Goal: Information Seeking & Learning: Learn about a topic

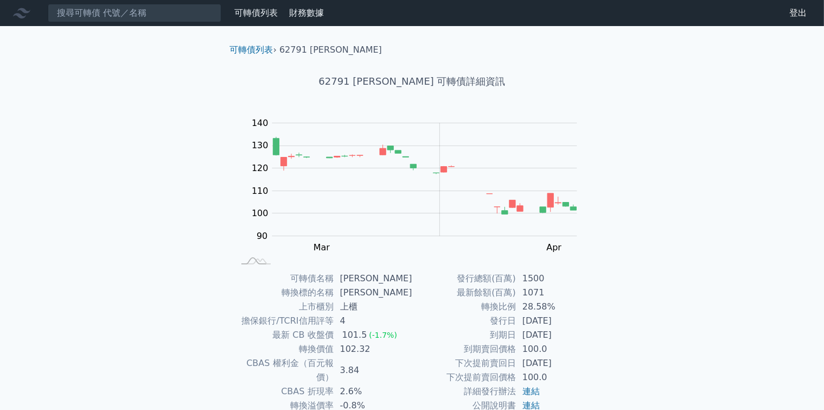
click at [260, 14] on link "可轉債列表" at bounding box center [255, 13] width 43 height 10
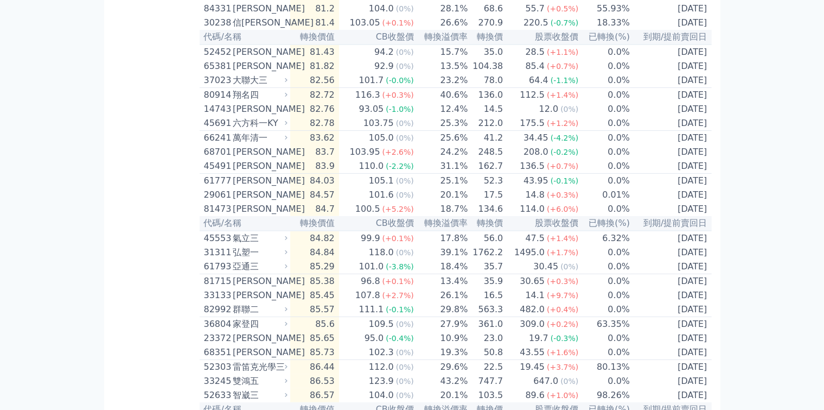
scroll to position [434, 0]
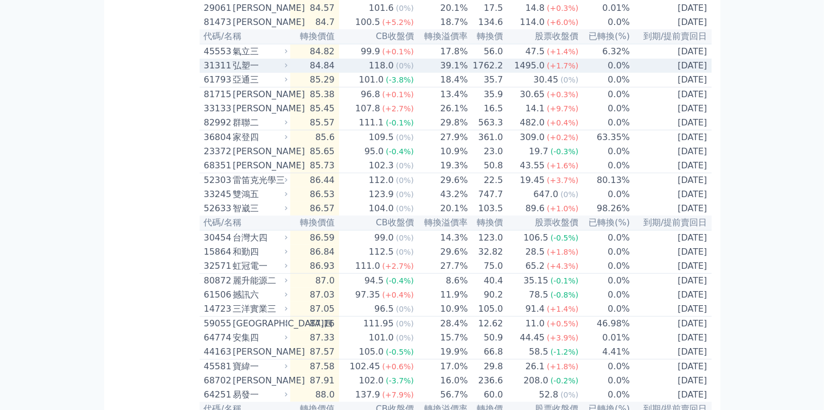
click at [233, 72] on div "弘塑一" at bounding box center [259, 65] width 53 height 13
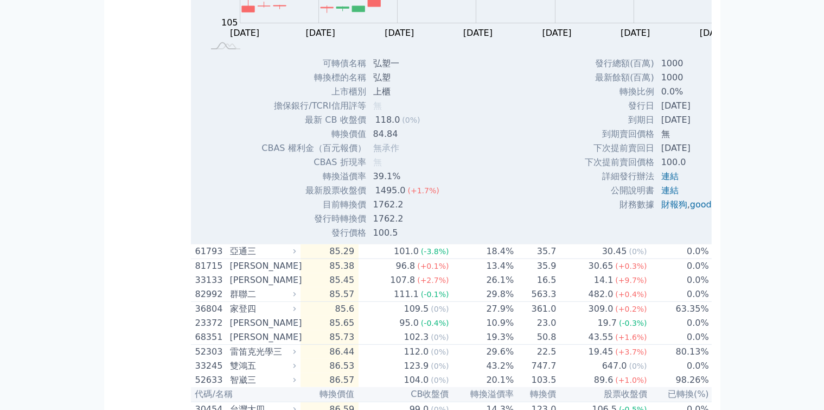
scroll to position [597, 0]
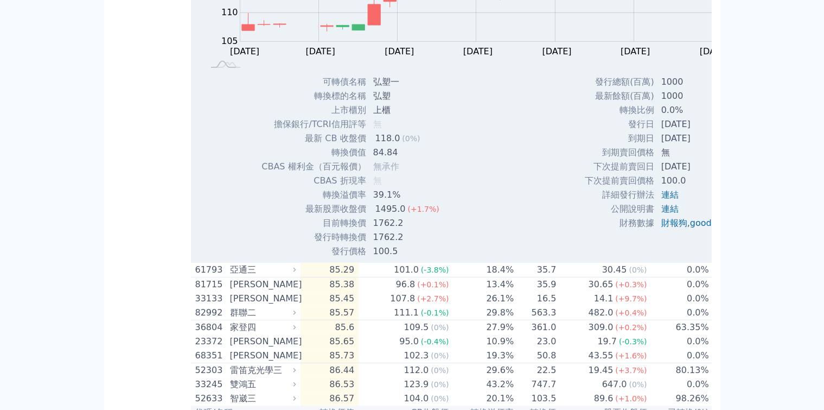
drag, startPoint x: 155, startPoint y: 33, endPoint x: 147, endPoint y: 39, distance: 9.8
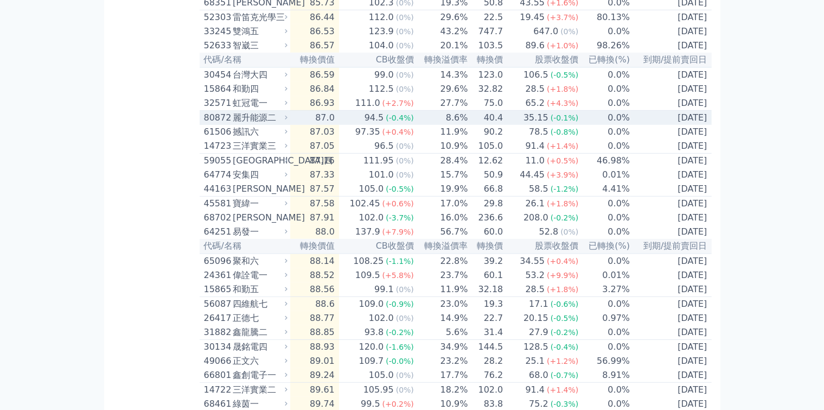
click at [233, 124] on div "麗升能源二" at bounding box center [259, 117] width 53 height 13
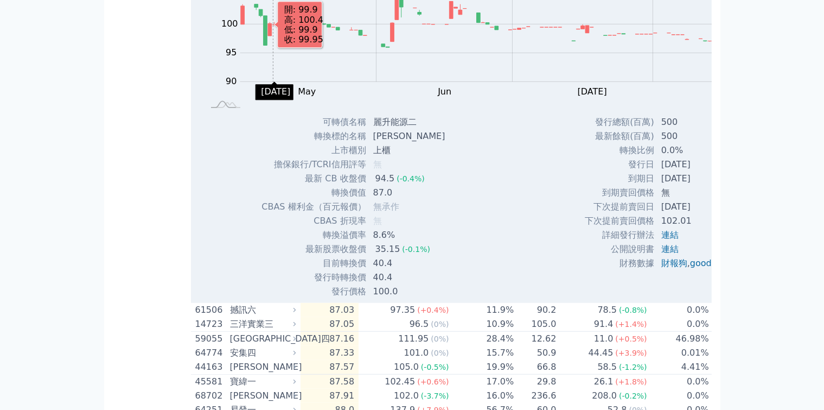
scroll to position [760, 0]
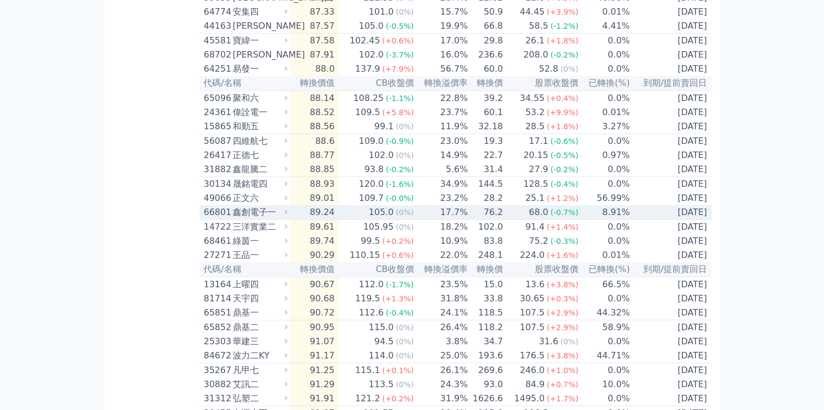
click at [285, 214] on icon at bounding box center [286, 212] width 3 height 4
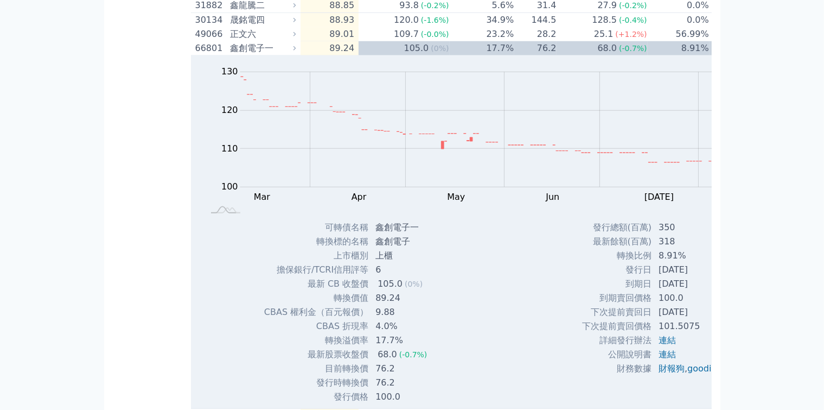
scroll to position [922, 0]
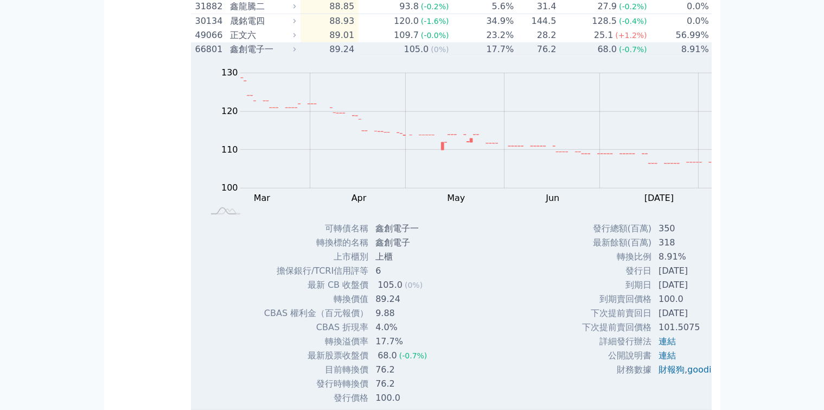
drag, startPoint x: 221, startPoint y: 148, endPoint x: 167, endPoint y: 186, distance: 66.4
click at [291, 53] on icon at bounding box center [295, 50] width 8 height 8
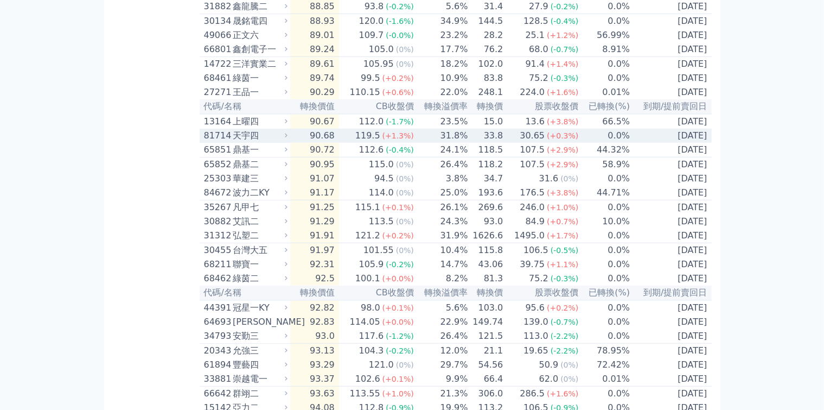
click at [285, 137] on icon at bounding box center [286, 135] width 3 height 4
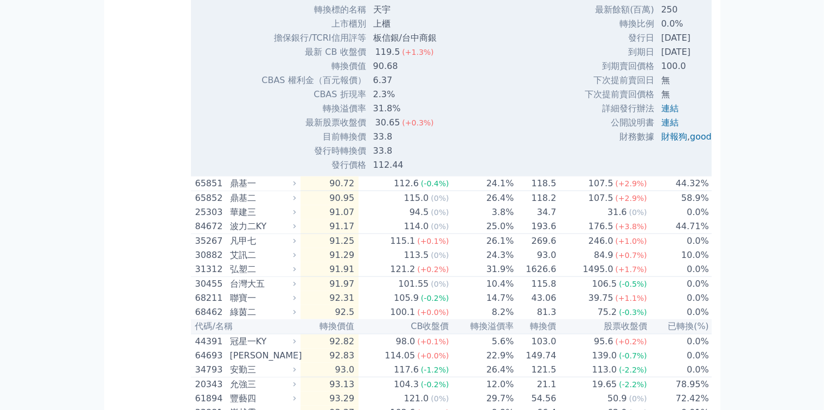
scroll to position [1248, 0]
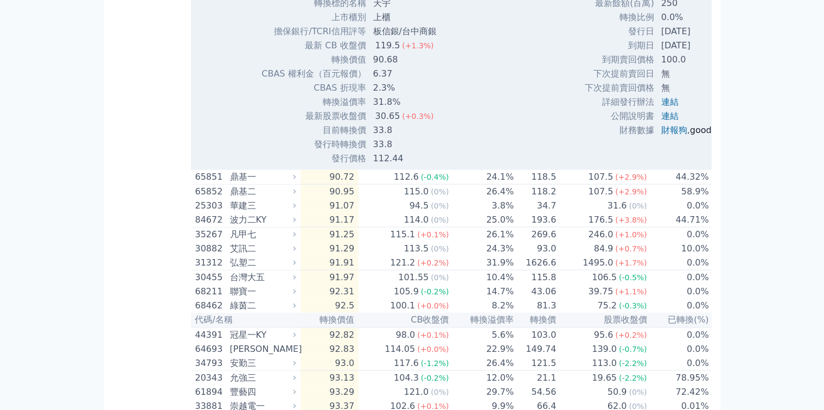
click at [690, 135] on link "goodinfo" at bounding box center [709, 130] width 38 height 10
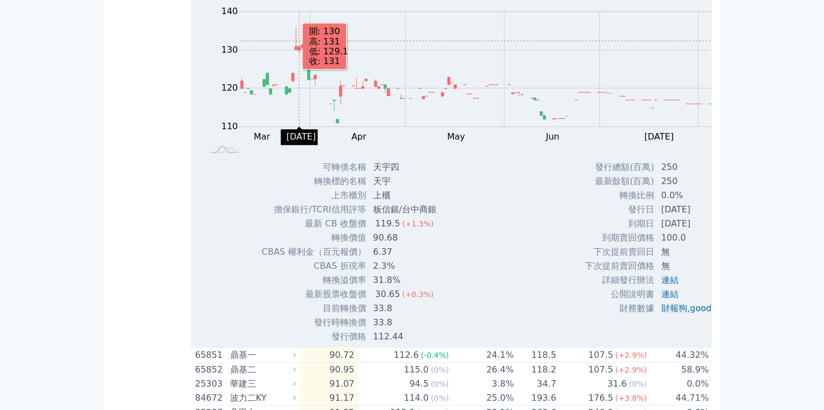
scroll to position [1031, 0]
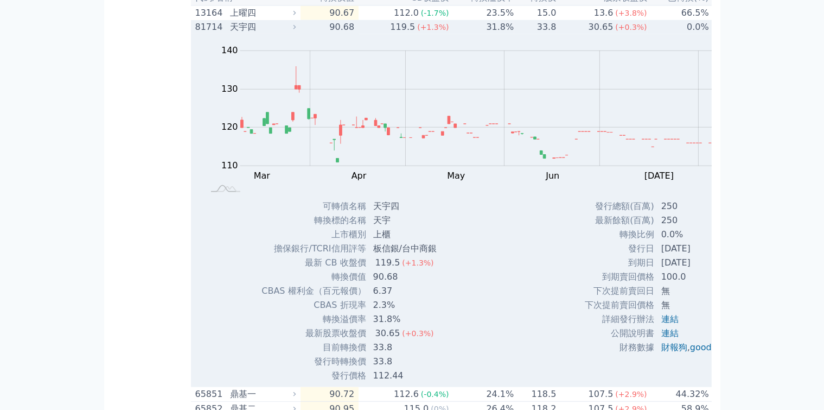
click at [294, 29] on icon at bounding box center [295, 27] width 3 height 4
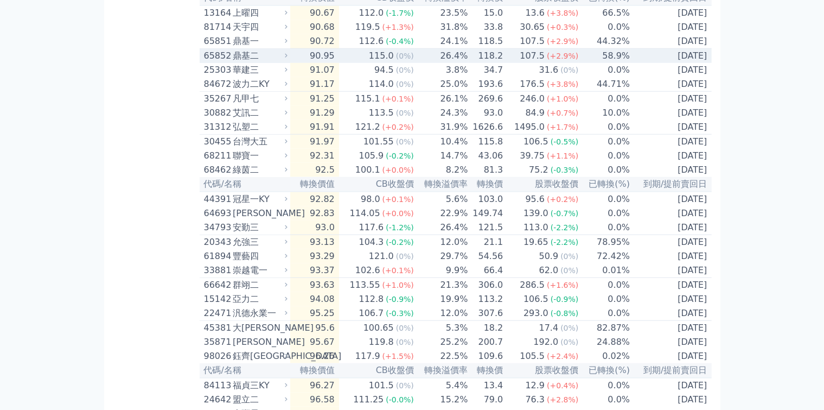
click at [283, 59] on icon at bounding box center [286, 55] width 7 height 7
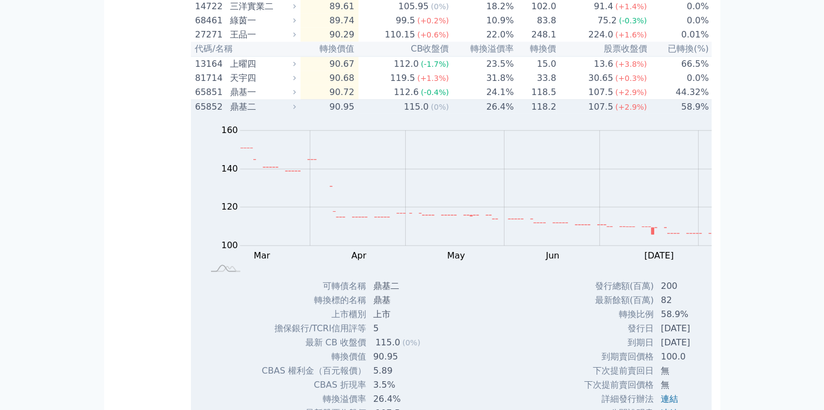
scroll to position [977, 0]
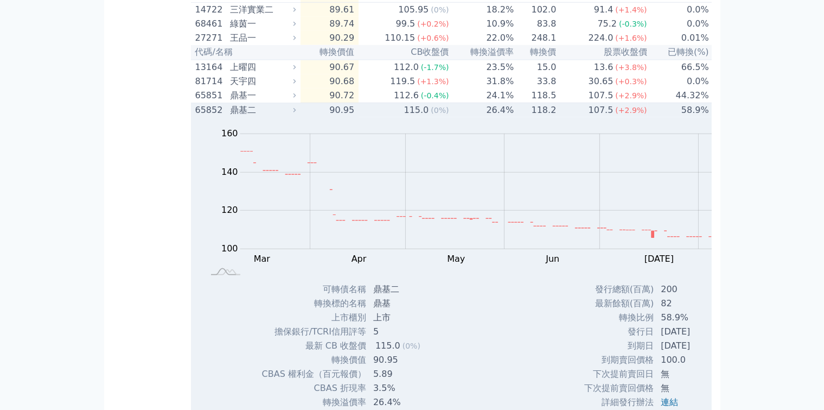
click at [291, 114] on icon at bounding box center [295, 110] width 8 height 8
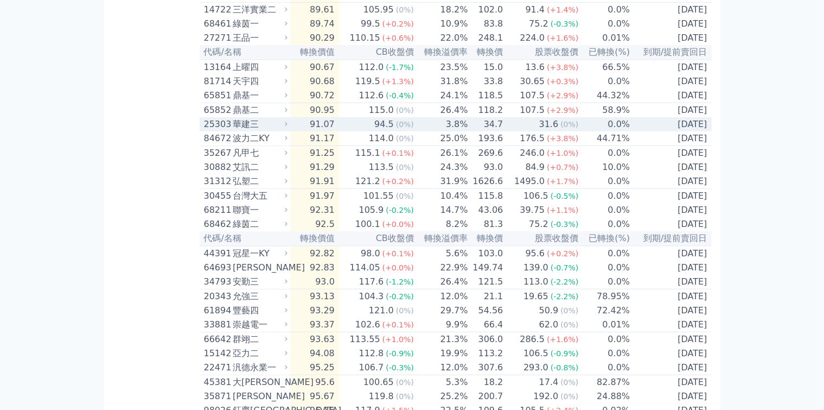
click at [283, 128] on icon at bounding box center [286, 123] width 7 height 7
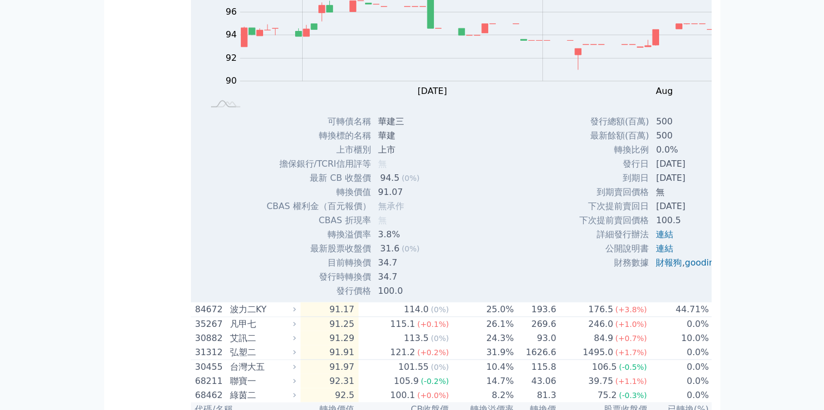
scroll to position [1139, 0]
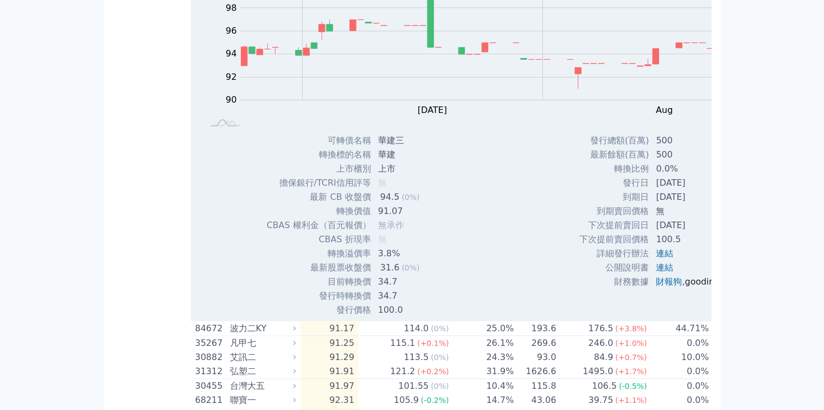
click at [685, 286] on link "goodinfo" at bounding box center [704, 281] width 38 height 10
drag, startPoint x: 221, startPoint y: 54, endPoint x: 212, endPoint y: 65, distance: 14.6
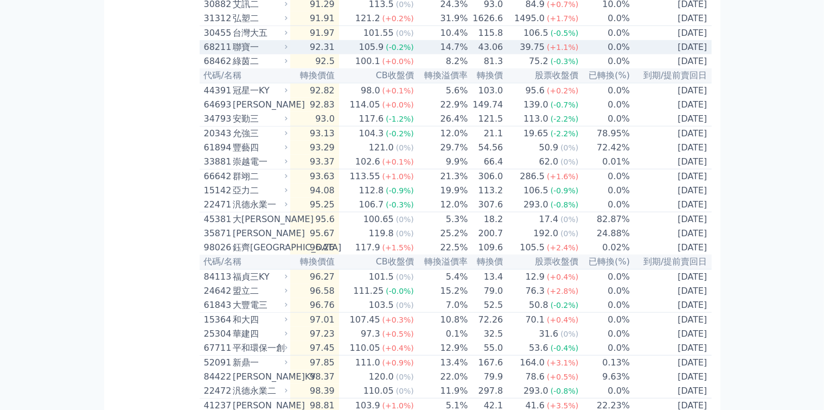
click at [283, 50] on icon at bounding box center [286, 46] width 7 height 7
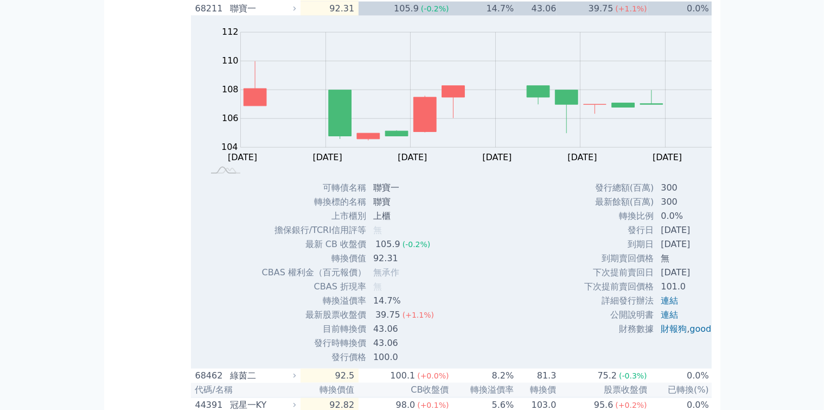
scroll to position [1248, 0]
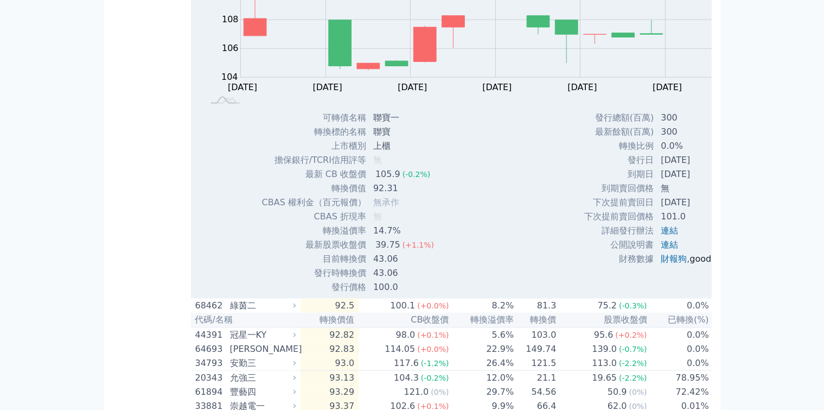
click at [690, 264] on link "goodinfo" at bounding box center [709, 258] width 38 height 10
drag, startPoint x: 222, startPoint y: 25, endPoint x: 163, endPoint y: 134, distance: 124.1
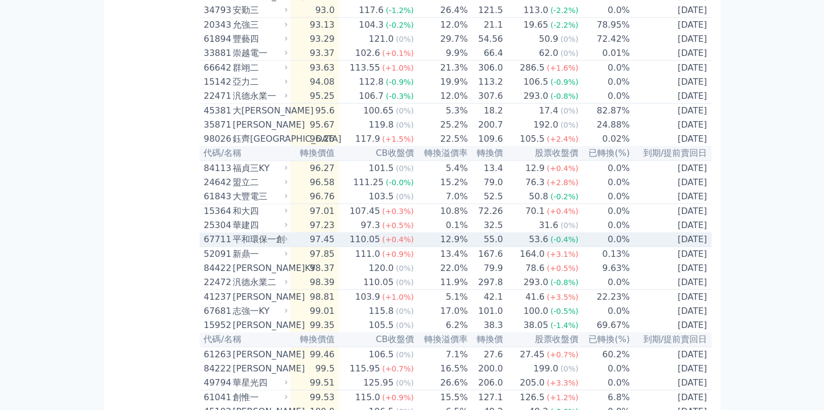
click at [283, 243] on icon at bounding box center [286, 238] width 7 height 7
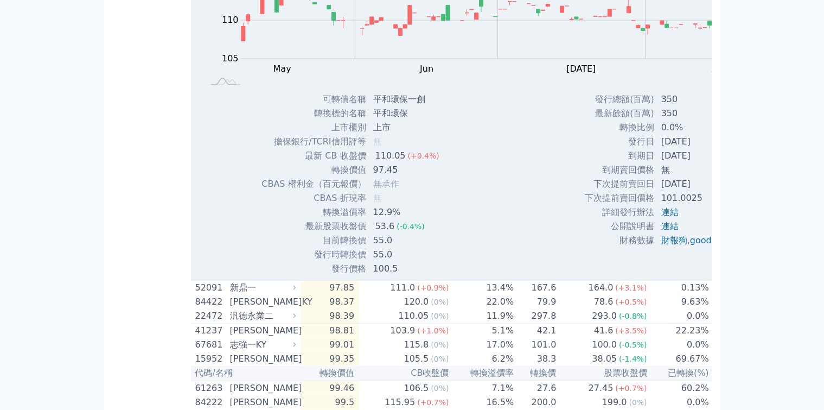
scroll to position [1573, 0]
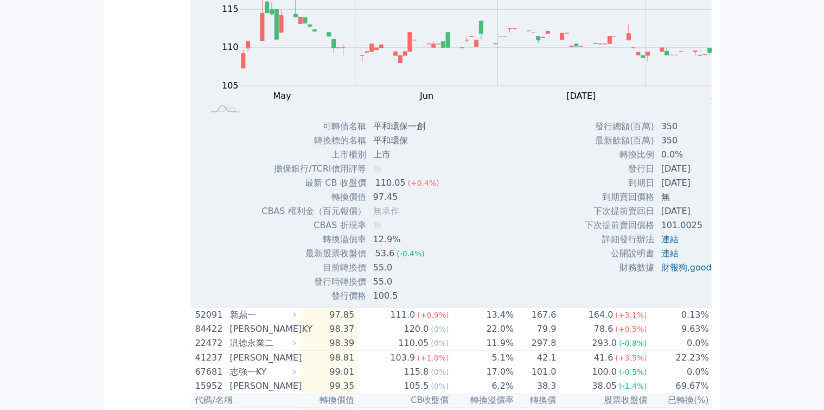
scroll to position [1519, 0]
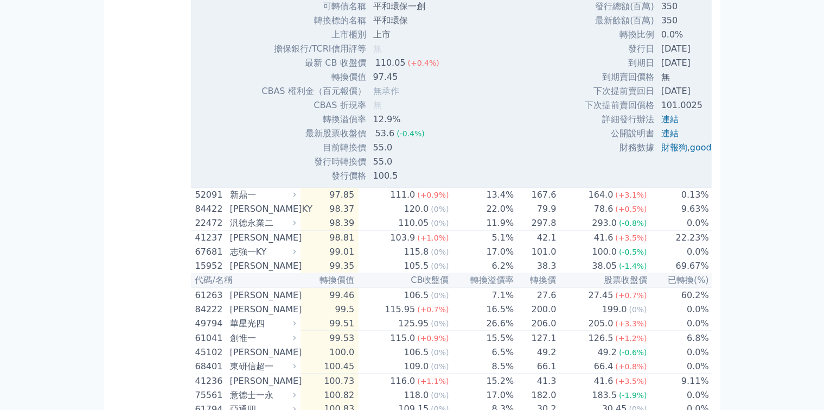
scroll to position [1682, 0]
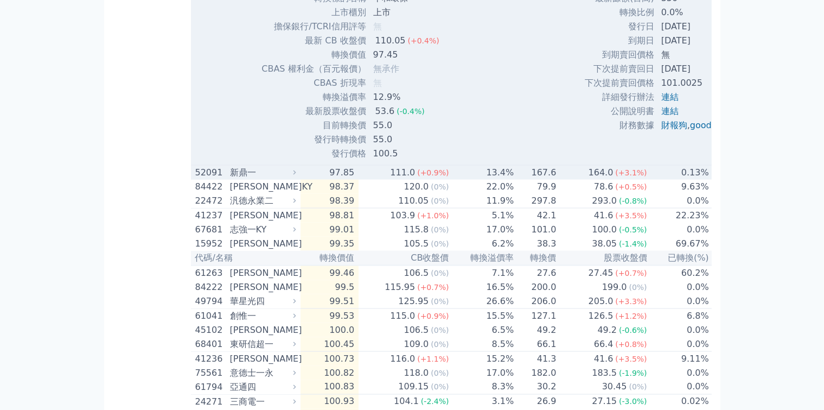
click at [291, 176] on icon at bounding box center [295, 173] width 8 height 8
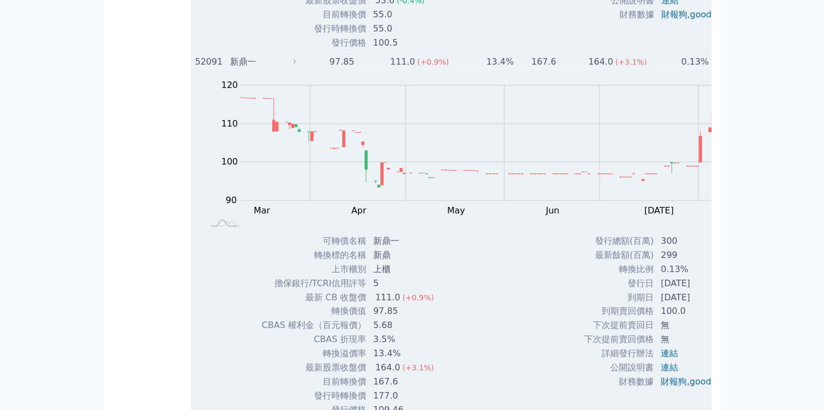
scroll to position [1790, 0]
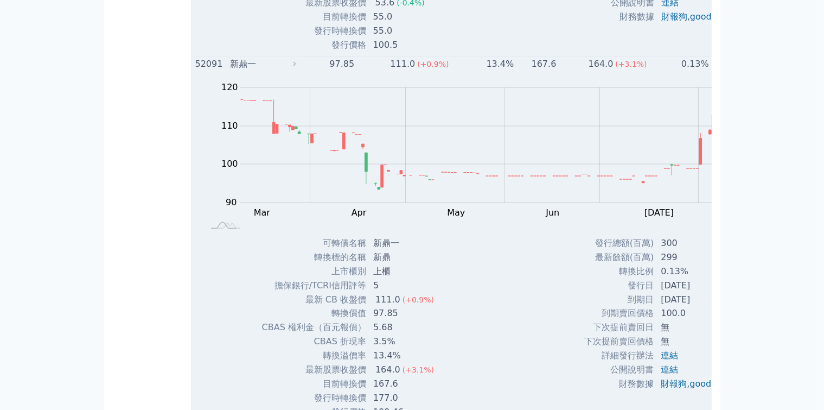
click at [291, 68] on icon at bounding box center [295, 64] width 8 height 8
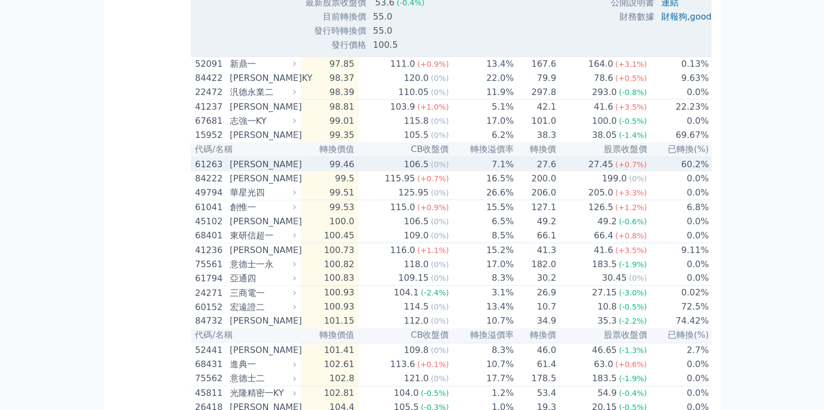
click at [291, 168] on icon at bounding box center [295, 165] width 8 height 8
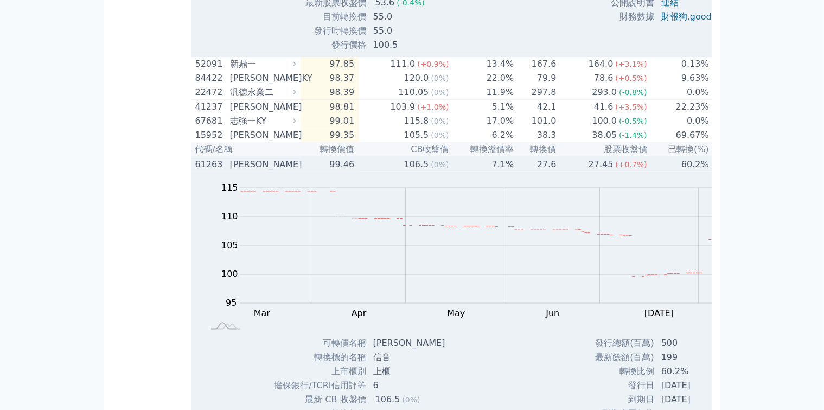
drag, startPoint x: 220, startPoint y: 201, endPoint x: 99, endPoint y: 262, distance: 135.2
click at [291, 168] on icon at bounding box center [295, 165] width 8 height 8
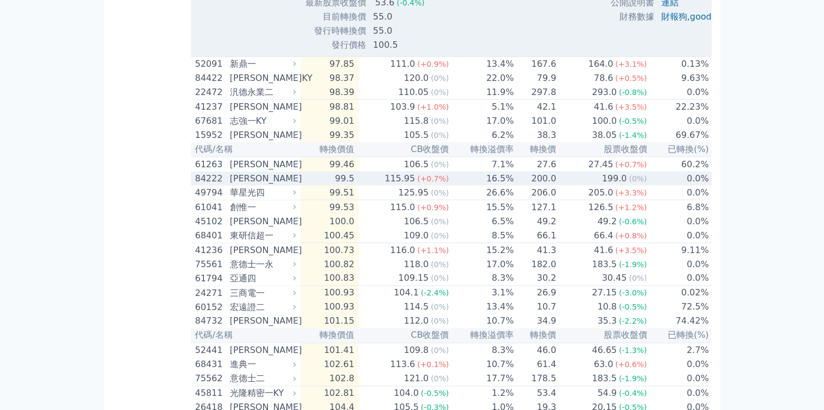
click at [294, 181] on icon at bounding box center [295, 178] width 3 height 4
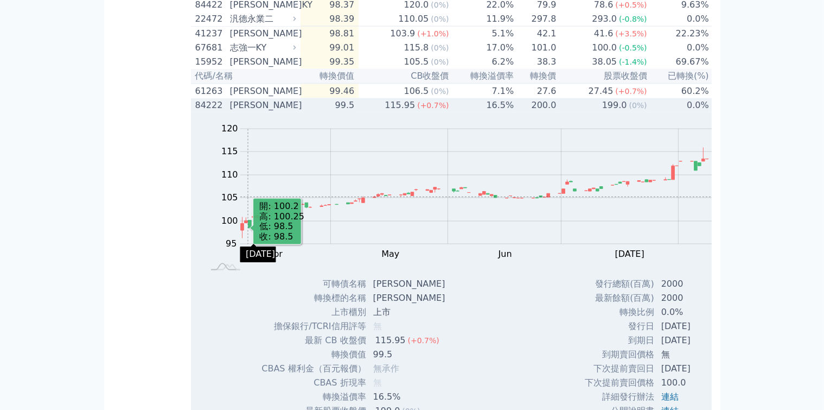
scroll to position [1953, 0]
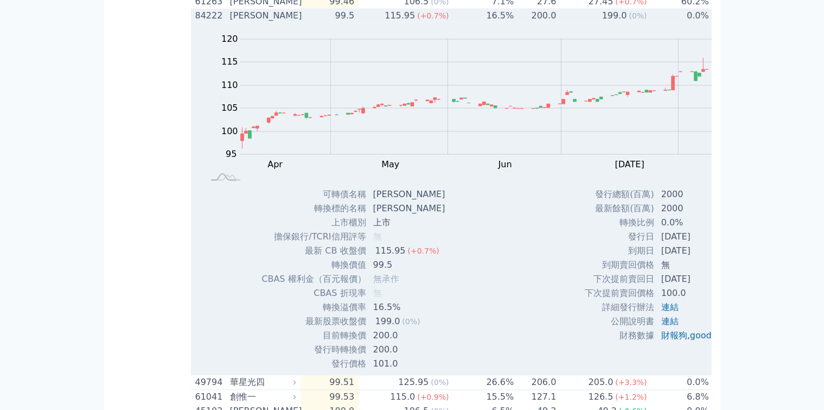
click at [291, 20] on icon at bounding box center [295, 16] width 8 height 8
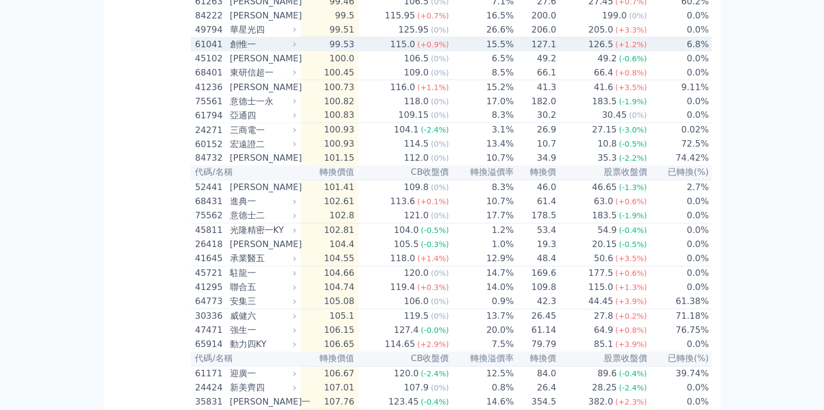
click at [291, 48] on icon at bounding box center [295, 45] width 8 height 8
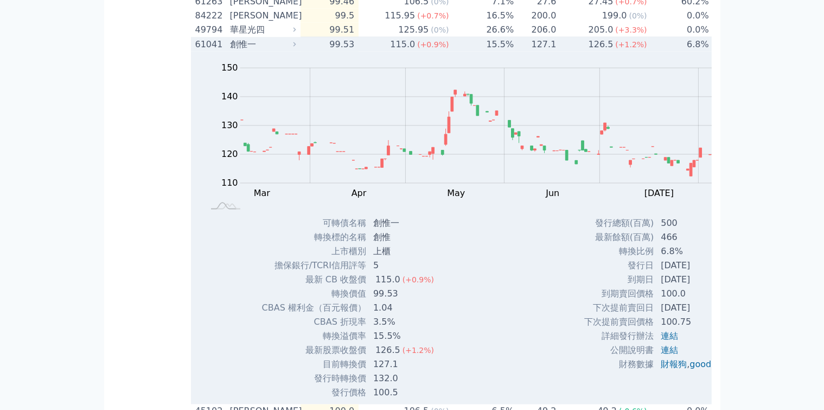
drag, startPoint x: 220, startPoint y: 84, endPoint x: 215, endPoint y: 86, distance: 5.8
click at [291, 48] on icon at bounding box center [295, 45] width 8 height 8
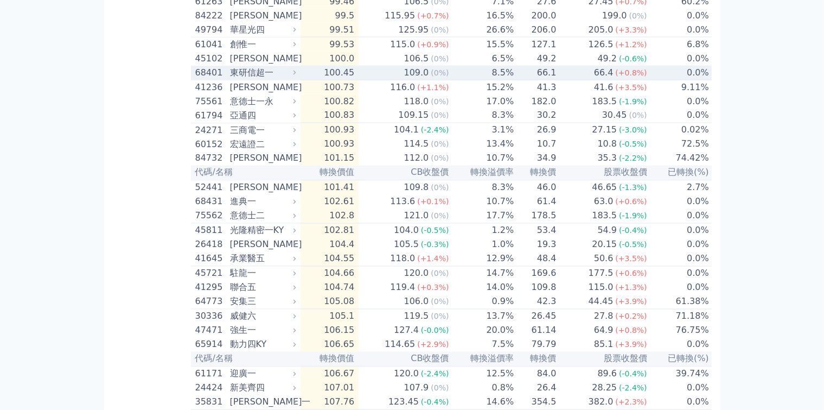
click at [291, 77] on icon at bounding box center [295, 73] width 8 height 8
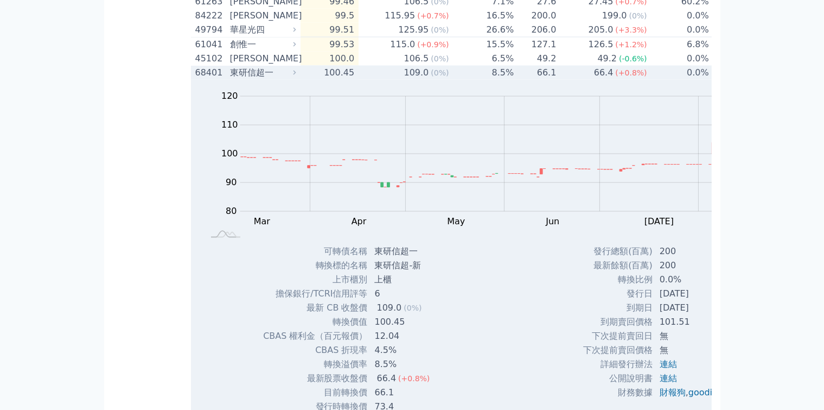
click at [291, 77] on icon at bounding box center [295, 73] width 8 height 8
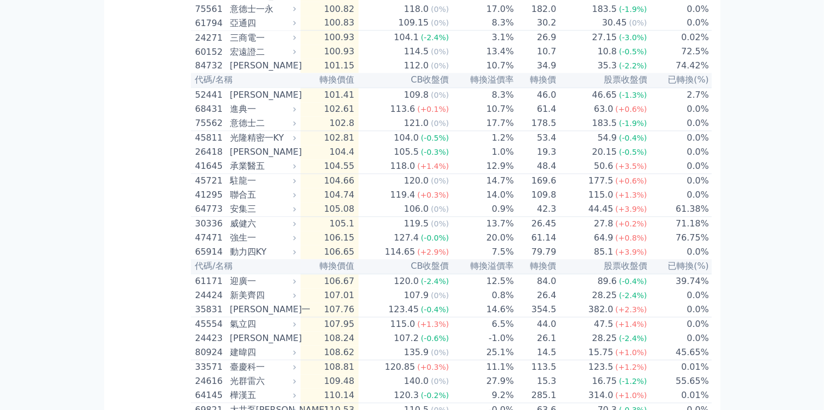
scroll to position [2062, 0]
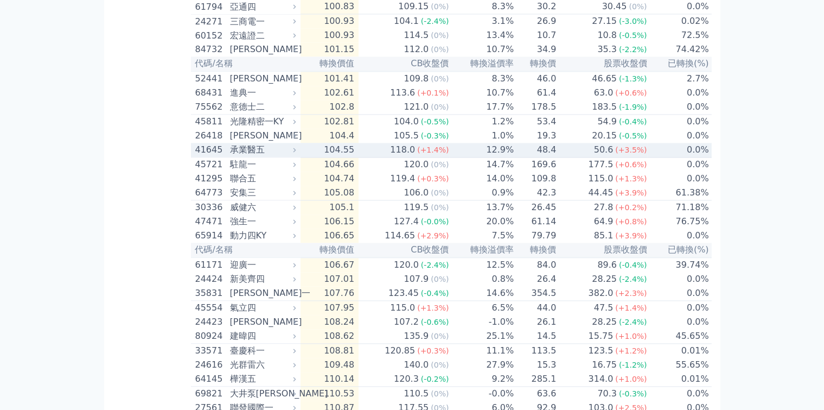
click at [291, 154] on icon at bounding box center [295, 150] width 8 height 8
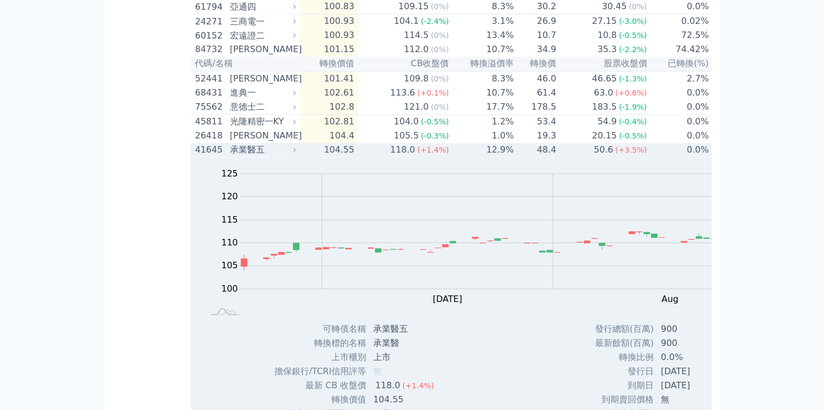
click at [291, 154] on icon at bounding box center [295, 150] width 8 height 8
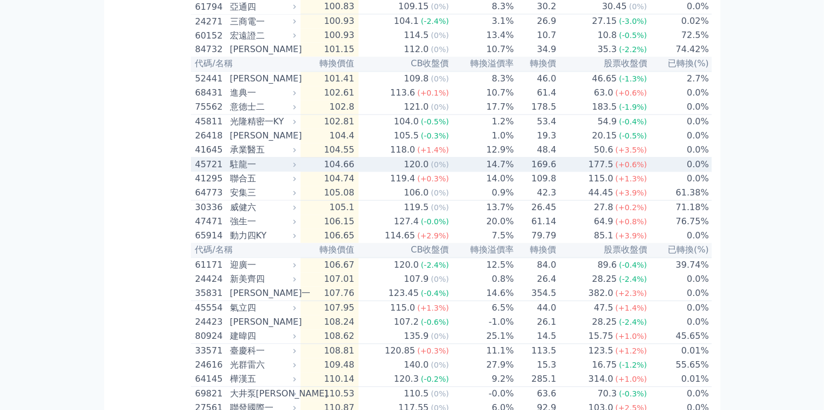
click at [291, 169] on icon at bounding box center [295, 165] width 8 height 8
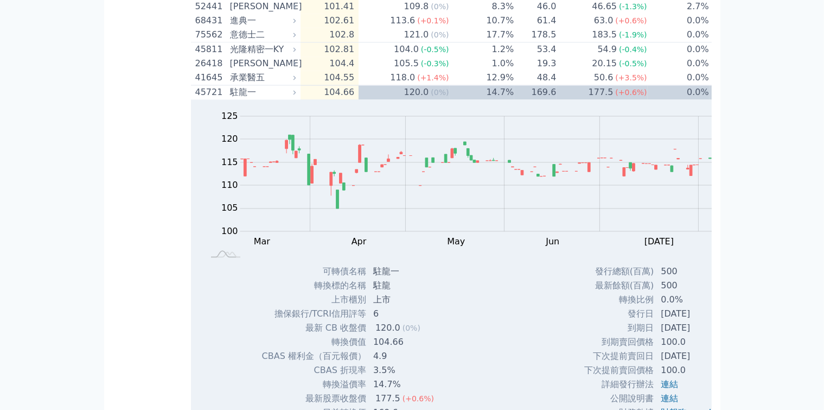
scroll to position [2116, 0]
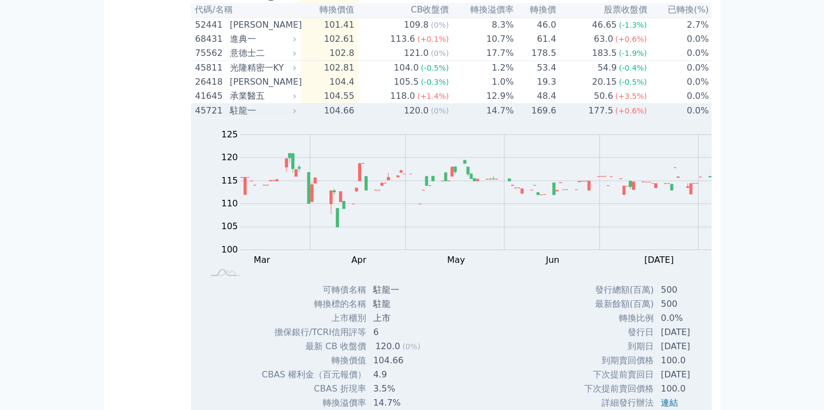
drag, startPoint x: 221, startPoint y: 133, endPoint x: 171, endPoint y: 175, distance: 65.1
click at [291, 114] on icon at bounding box center [295, 111] width 8 height 8
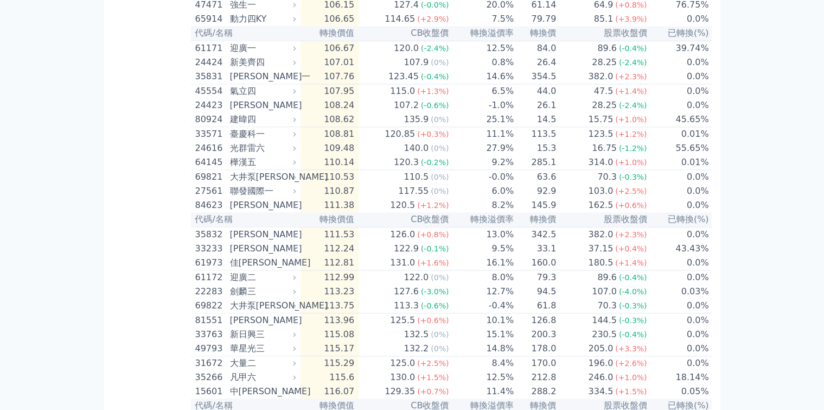
scroll to position [2328, 0]
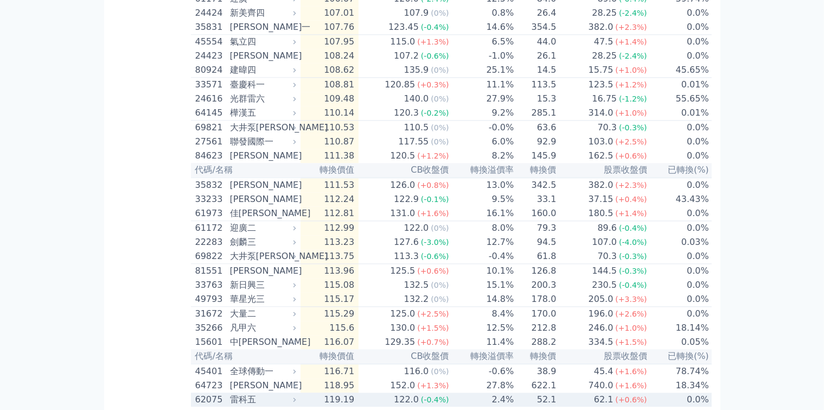
click at [291, 396] on icon at bounding box center [295, 400] width 8 height 8
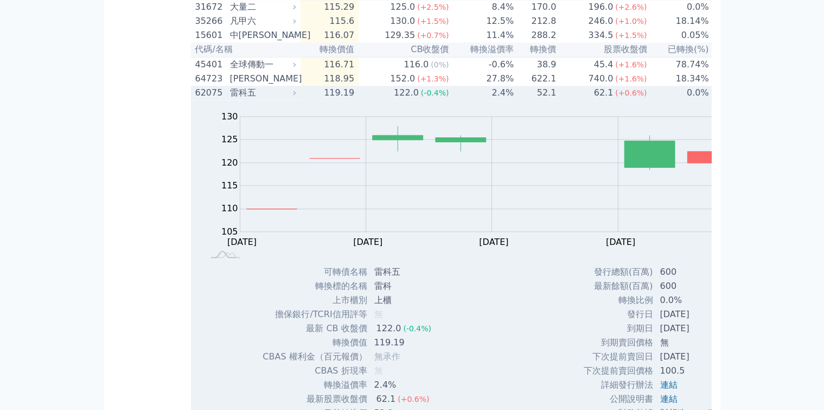
scroll to position [2654, 0]
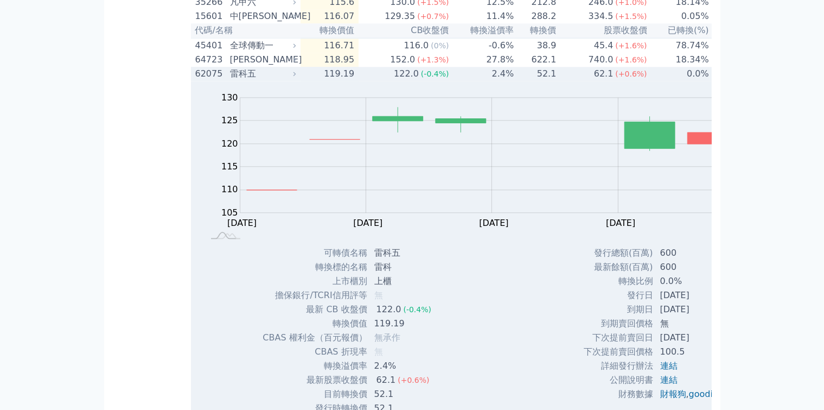
drag, startPoint x: 221, startPoint y: 64, endPoint x: 192, endPoint y: 79, distance: 33.0
click at [291, 70] on icon at bounding box center [295, 74] width 8 height 8
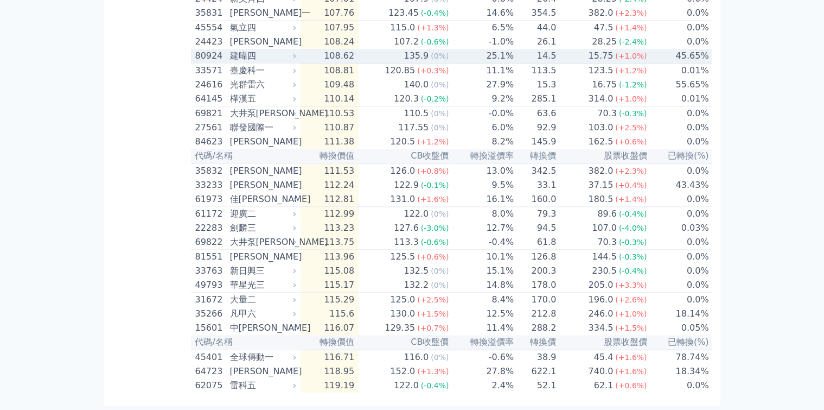
scroll to position [2328, 0]
